Goal: Check status: Check status

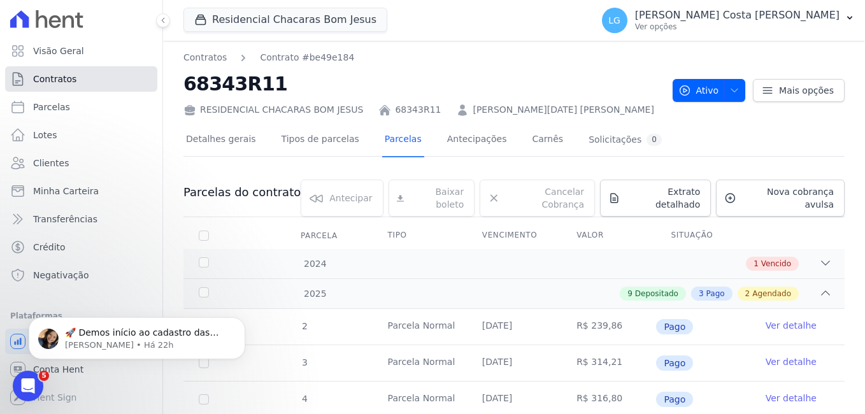
click at [54, 82] on span "Contratos" at bounding box center [54, 79] width 43 height 13
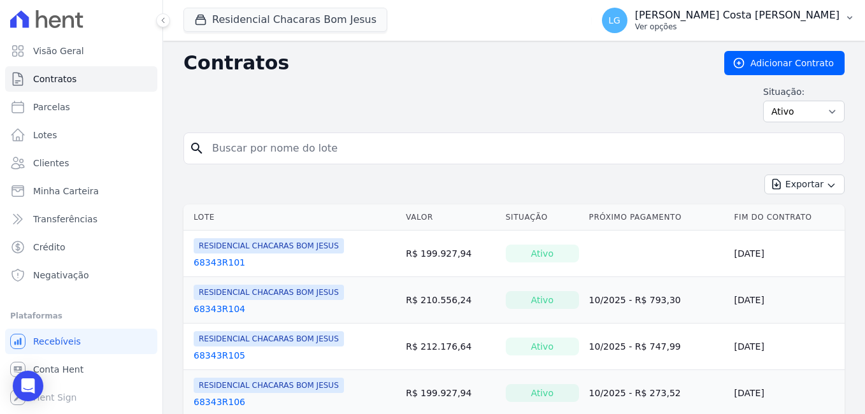
click at [814, 11] on p "[PERSON_NAME] Costa [PERSON_NAME]" at bounding box center [737, 15] width 204 height 13
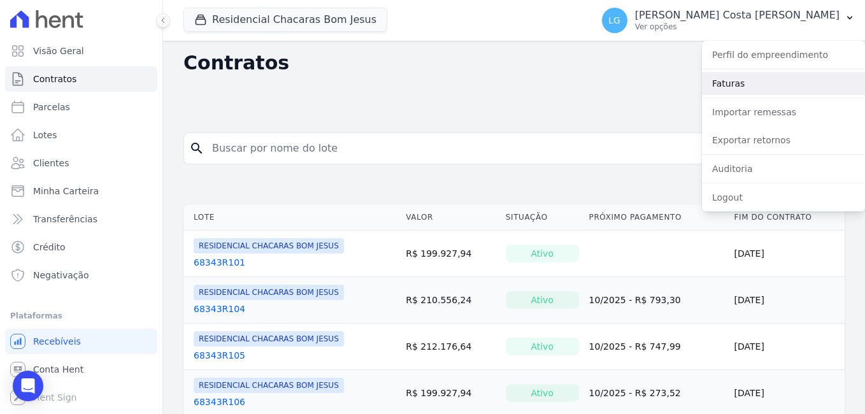
click at [802, 80] on link "Faturas" at bounding box center [783, 83] width 163 height 23
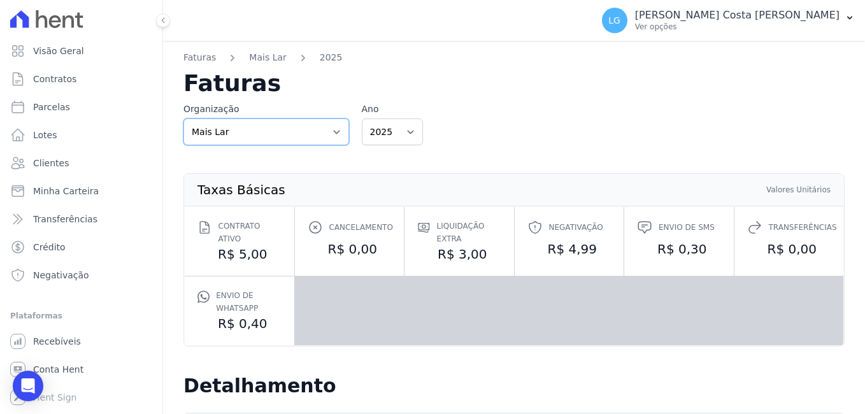
click at [293, 136] on select "Mais Lar" at bounding box center [266, 131] width 166 height 27
click at [402, 138] on select "2025 2024 2023" at bounding box center [392, 131] width 61 height 27
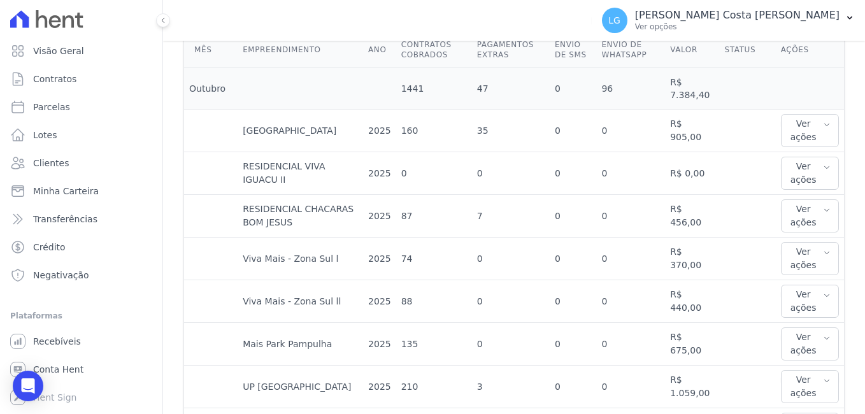
scroll to position [382, 0]
click at [823, 120] on icon "button" at bounding box center [827, 124] width 8 height 10
click at [809, 149] on link "Ver detalhes" at bounding box center [814, 155] width 56 height 13
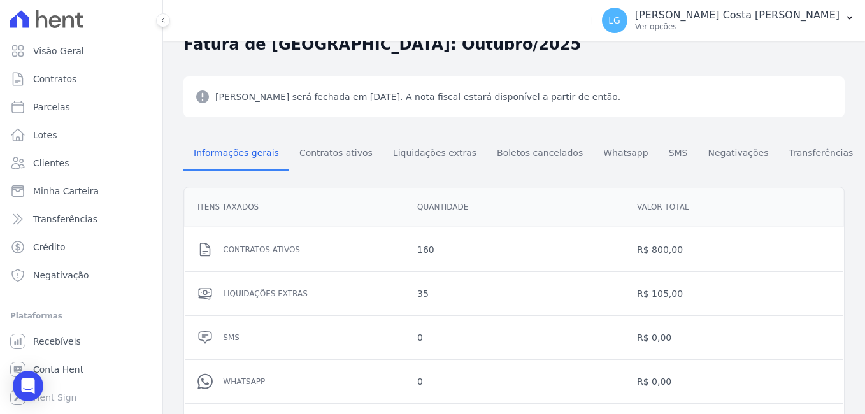
scroll to position [39, 0]
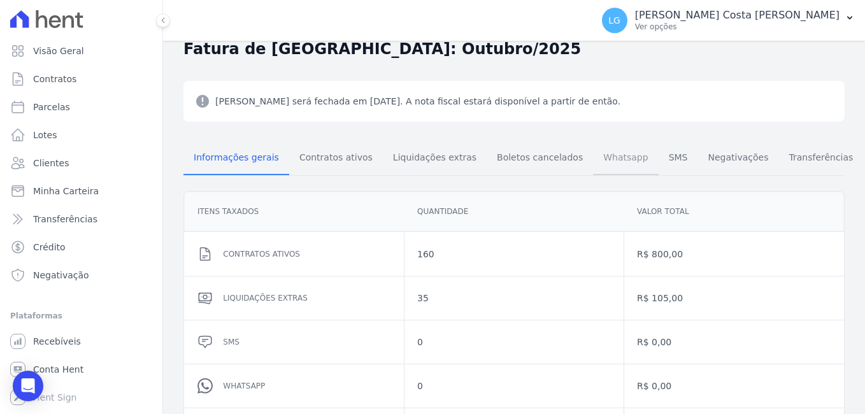
click at [595, 156] on span "Whatsapp" at bounding box center [625, 157] width 60 height 25
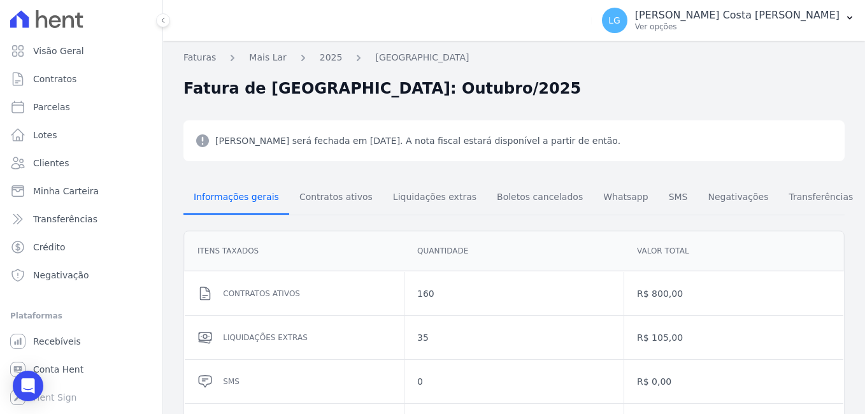
click at [236, 200] on span "Informações gerais" at bounding box center [236, 196] width 101 height 25
click at [326, 58] on link "2025" at bounding box center [331, 57] width 23 height 13
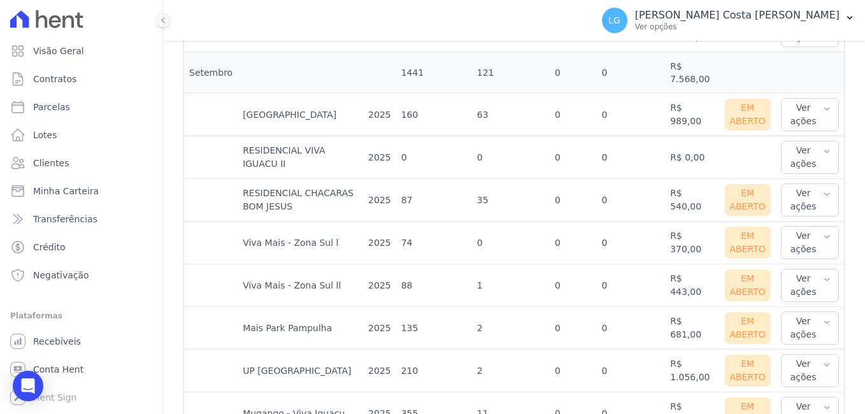
scroll to position [828, 0]
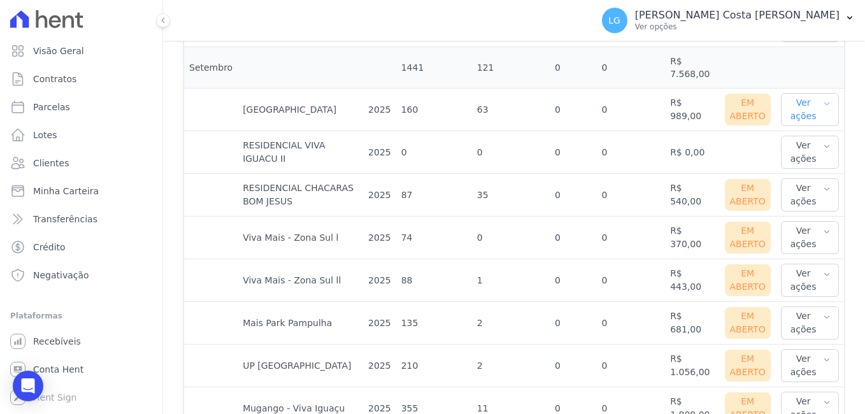
click at [822, 93] on button "Ver ações" at bounding box center [810, 109] width 58 height 33
click at [804, 145] on link "Ver boleto" at bounding box center [833, 151] width 94 height 13
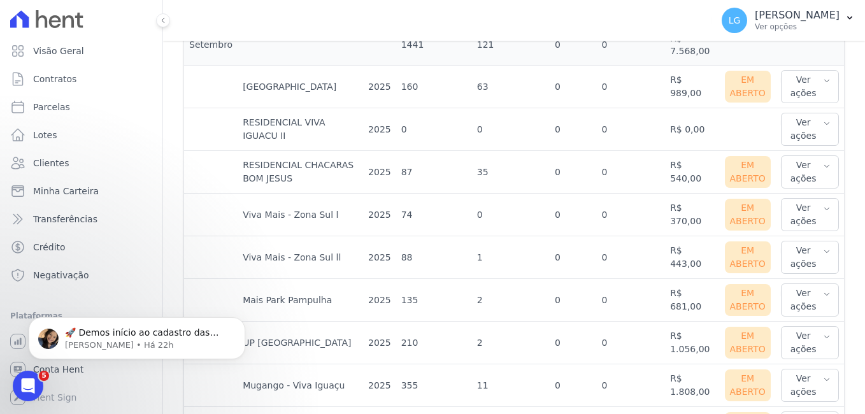
scroll to position [828, 0]
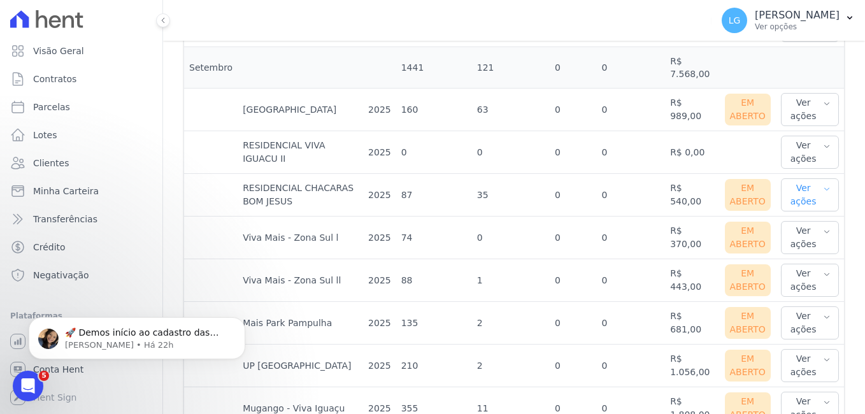
drag, startPoint x: 797, startPoint y: 156, endPoint x: 797, endPoint y: 166, distance: 9.6
click at [798, 178] on button "Ver ações" at bounding box center [810, 194] width 58 height 33
click at [795, 230] on link "Ver boleto" at bounding box center [833, 236] width 94 height 13
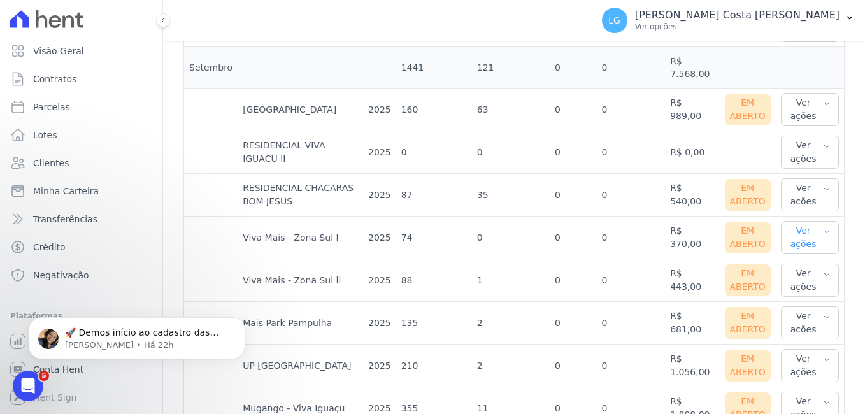
click at [796, 221] on button "Ver ações" at bounding box center [810, 237] width 58 height 33
click at [802, 273] on link "Ver boleto" at bounding box center [833, 279] width 94 height 13
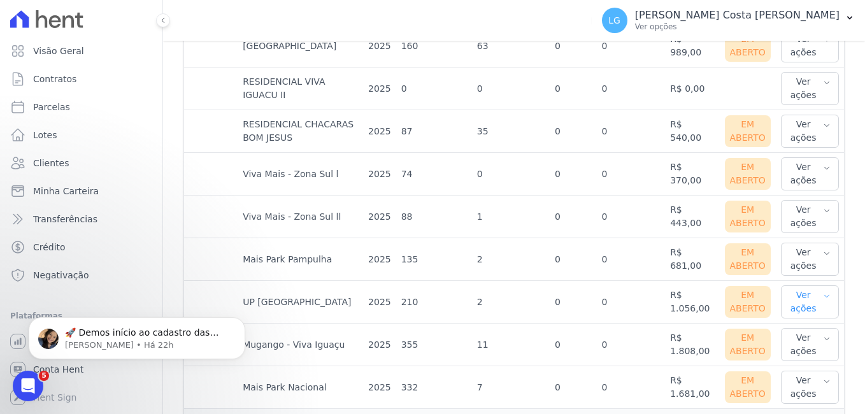
scroll to position [828, 0]
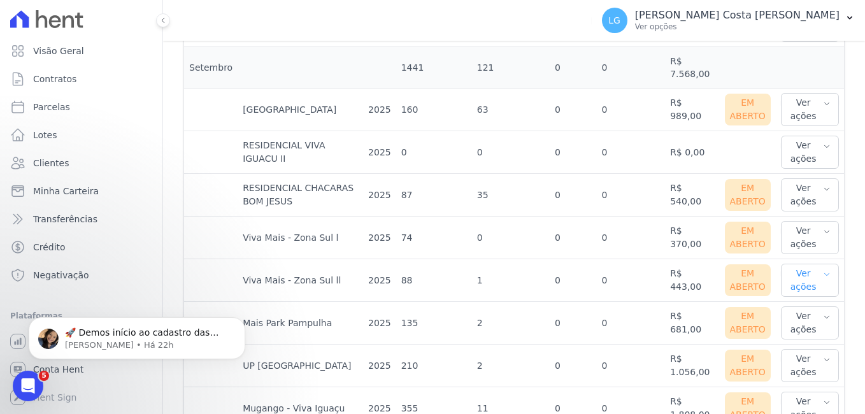
click at [790, 264] on button "Ver ações" at bounding box center [810, 280] width 58 height 33
click at [808, 315] on link "Ver boleto" at bounding box center [833, 321] width 94 height 13
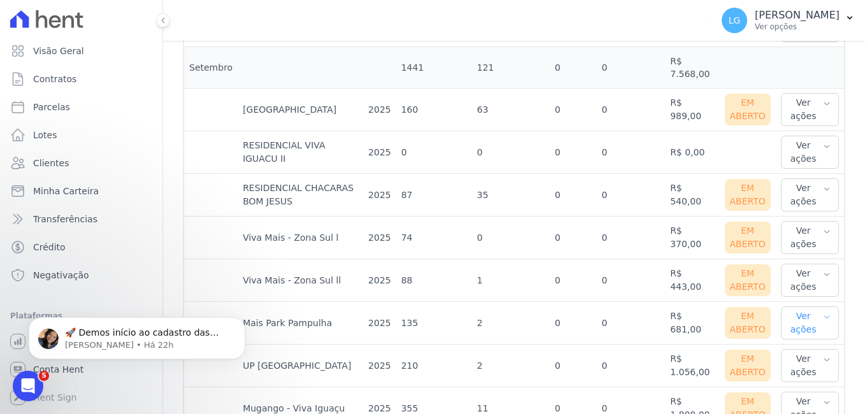
click at [808, 306] on button "Ver ações" at bounding box center [810, 322] width 58 height 33
click at [808, 358] on link "Ver boleto" at bounding box center [833, 364] width 94 height 13
click at [793, 349] on button "Ver ações" at bounding box center [810, 365] width 58 height 33
click at [808, 401] on link "Ver boleto" at bounding box center [833, 407] width 94 height 13
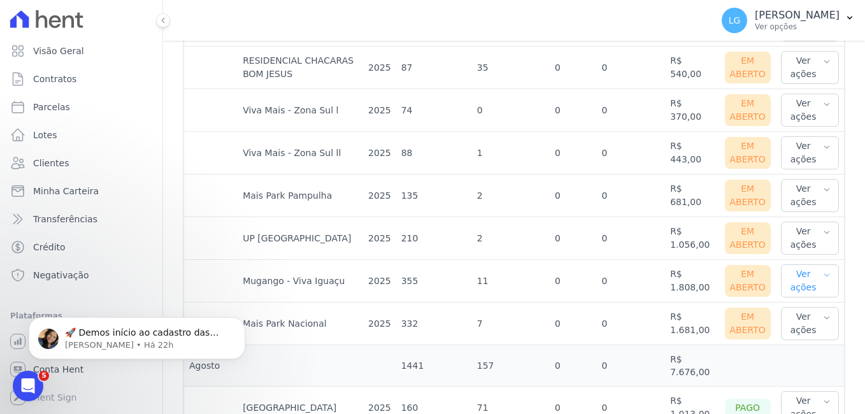
click at [789, 264] on button "Ver ações" at bounding box center [810, 280] width 58 height 33
click at [812, 316] on link "Ver boleto" at bounding box center [833, 322] width 94 height 13
click at [823, 313] on icon "button" at bounding box center [827, 318] width 8 height 10
click at [801, 359] on link "Ver boleto" at bounding box center [833, 365] width 94 height 13
